Goal: Information Seeking & Learning: Find specific page/section

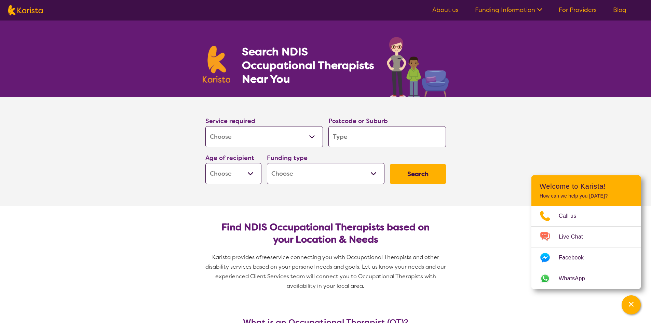
select select "[MEDICAL_DATA]"
click at [349, 134] on input "search" at bounding box center [388, 136] width 118 height 21
type input "4280"
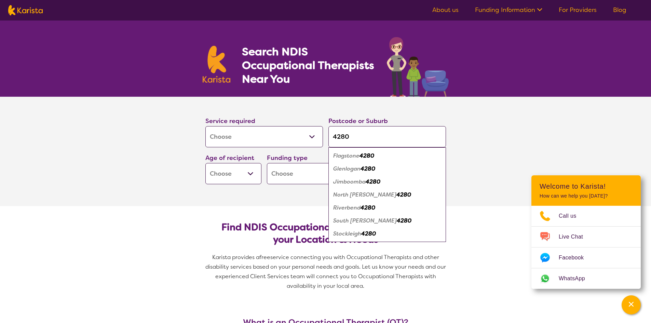
click at [257, 172] on select "Early Childhood - 0 to 9 Child - 10 to 11 Adolescent - 12 to 17 Adult - 18 to 6…" at bounding box center [234, 173] width 56 height 21
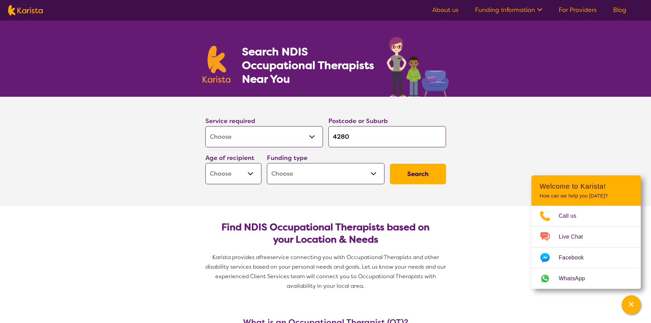
select select "EC"
click at [206, 163] on select "Early Childhood - 0 to 9 Child - 10 to 11 Adolescent - 12 to 17 Adult - 18 to 6…" at bounding box center [234, 173] width 56 height 21
select select "EC"
click at [360, 175] on select "Home Care Package (HCP) National Disability Insurance Scheme (NDIS) I don't know" at bounding box center [326, 173] width 118 height 21
select select "NDIS"
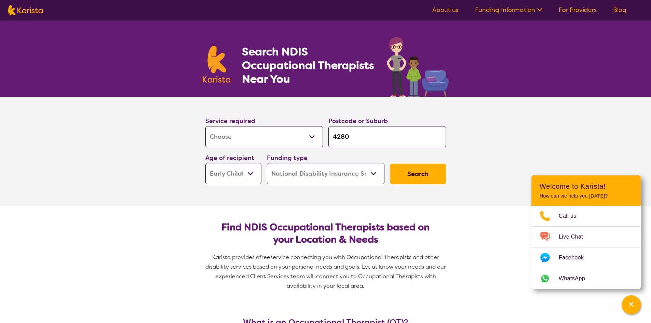
click at [267, 163] on select "Home Care Package (HCP) National Disability Insurance Scheme (NDIS) I don't know" at bounding box center [326, 173] width 118 height 21
select select "NDIS"
click at [423, 174] on button "Search" at bounding box center [418, 174] width 56 height 21
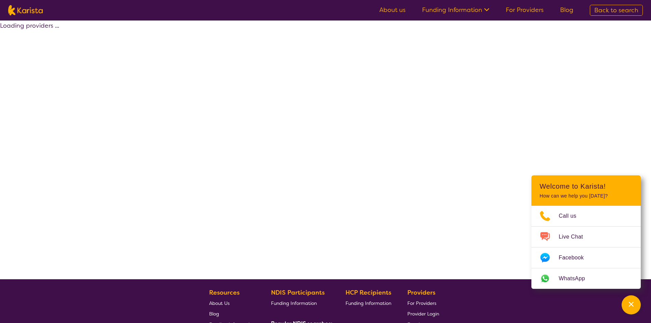
select select "by_score"
